Goal: Task Accomplishment & Management: Manage account settings

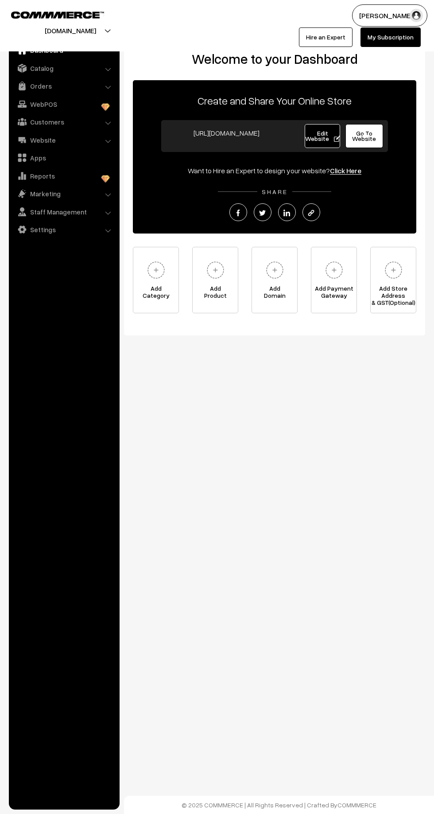
click at [22, 87] on img at bounding box center [22, 85] width 9 height 9
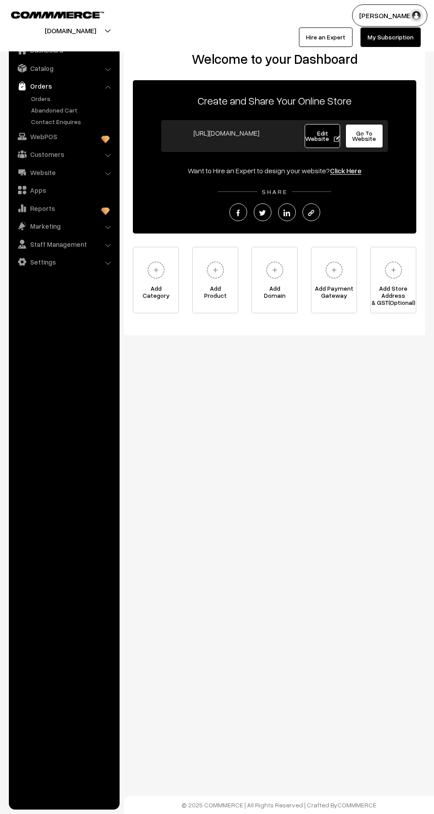
click at [35, 110] on link "Abandoned Cart" at bounding box center [73, 109] width 88 height 9
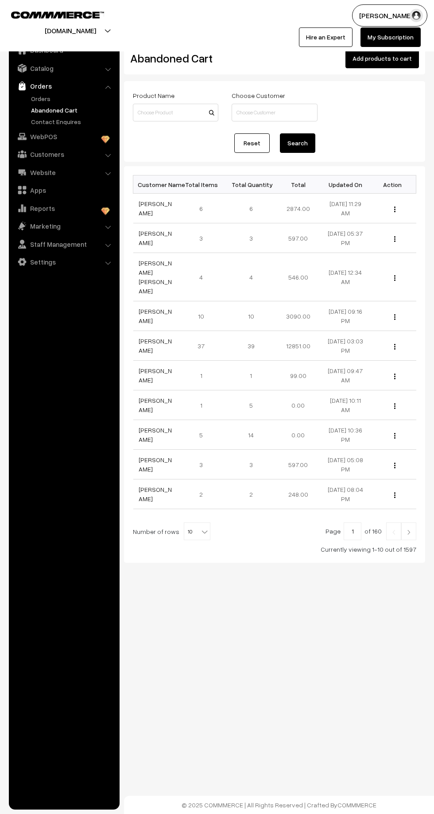
click at [39, 97] on link "Orders" at bounding box center [73, 98] width 88 height 9
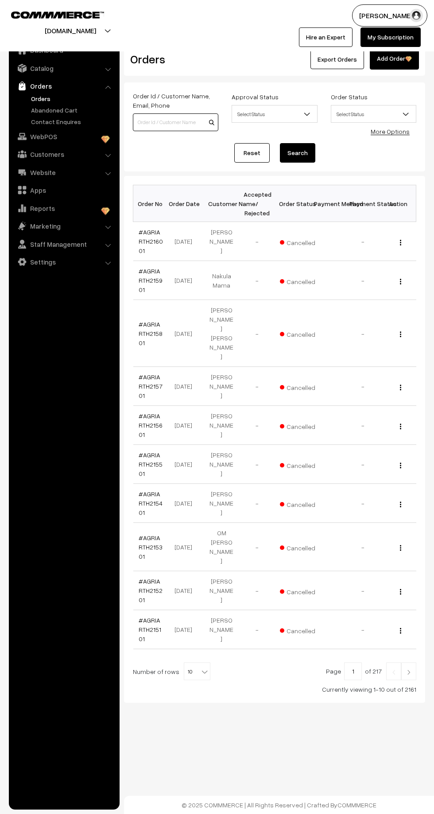
click at [143, 120] on input at bounding box center [175, 122] width 85 height 18
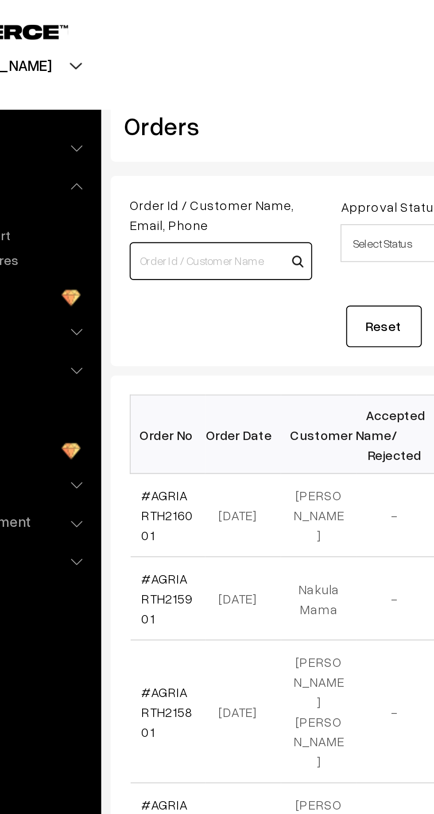
paste input "Order I'd 172801"
click at [153, 120] on input "Order I'd 172801" at bounding box center [175, 122] width 85 height 18
click at [158, 119] on input "Order I'd 172801" at bounding box center [175, 122] width 85 height 18
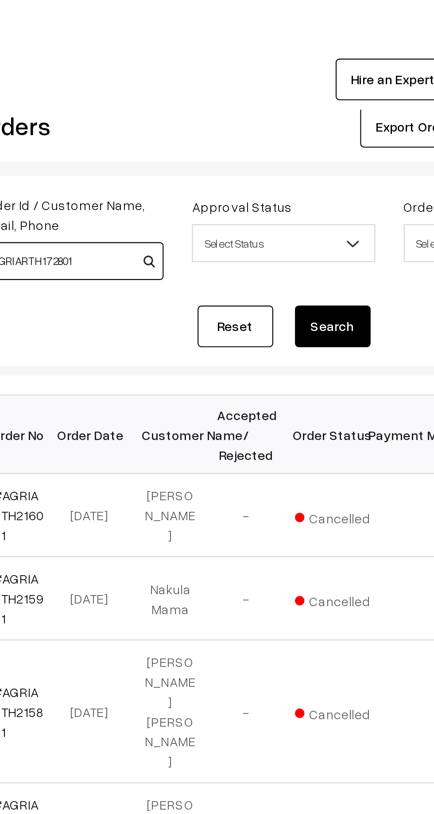
type input "AGRIARTH172801"
click at [300, 149] on button "Search" at bounding box center [297, 152] width 35 height 19
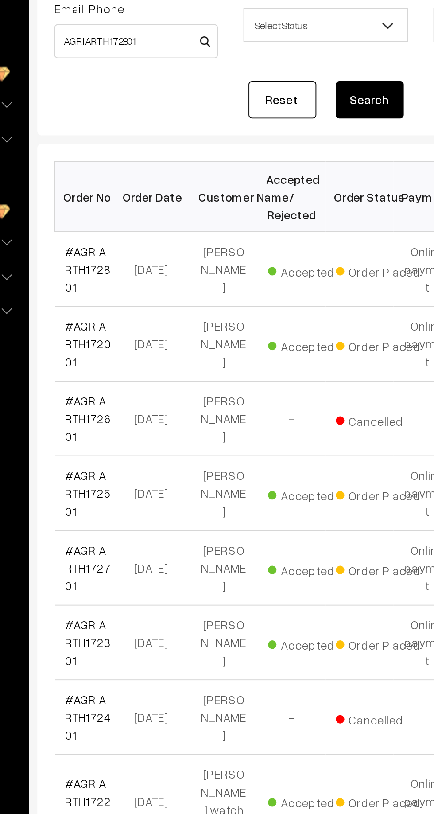
click at [153, 237] on link "#AGRIARTH172801" at bounding box center [151, 241] width 24 height 26
